Goal: Information Seeking & Learning: Check status

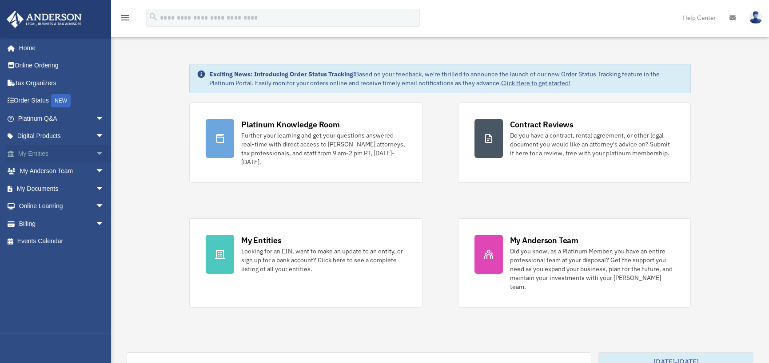
click at [95, 155] on span "arrow_drop_down" at bounding box center [104, 154] width 18 height 18
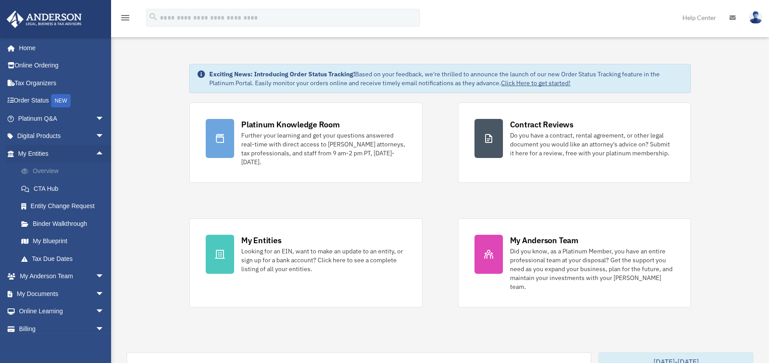
click at [79, 167] on link "Overview" at bounding box center [64, 172] width 105 height 18
click at [56, 173] on link "Overview" at bounding box center [64, 172] width 105 height 18
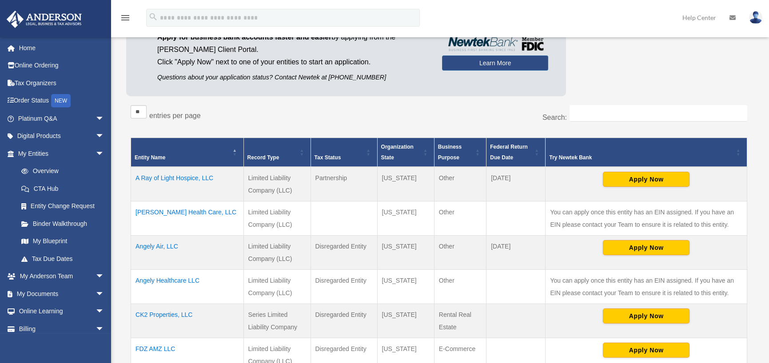
scroll to position [133, 0]
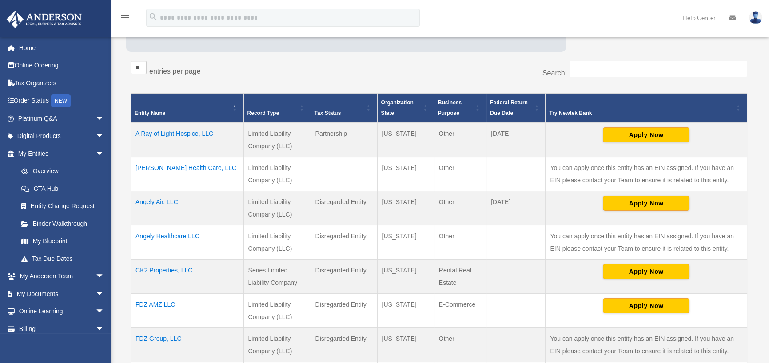
click at [190, 165] on td "[PERSON_NAME] Health Care, LLC" at bounding box center [187, 174] width 113 height 34
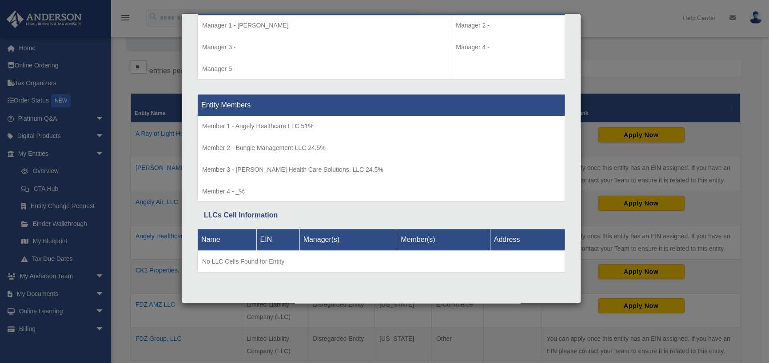
scroll to position [902, 0]
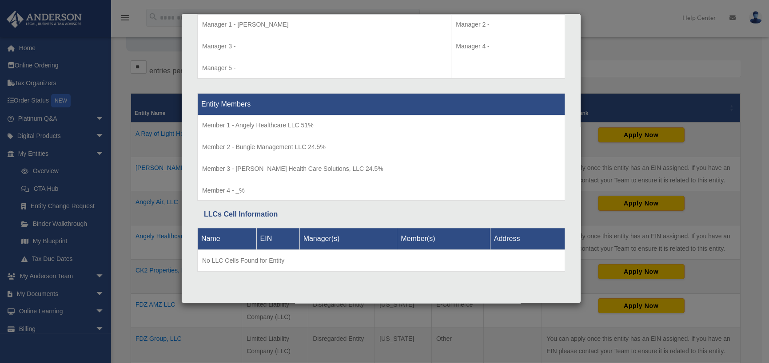
click at [634, 62] on div "Details × Articles Sent Organizational Date" at bounding box center [384, 181] width 769 height 363
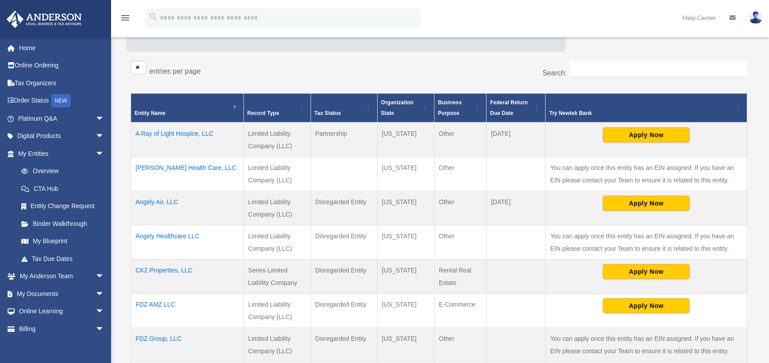
click at [197, 135] on td "A Ray of Light Hospice, LLC" at bounding box center [187, 140] width 113 height 35
